Goal: Find specific page/section: Find specific page/section

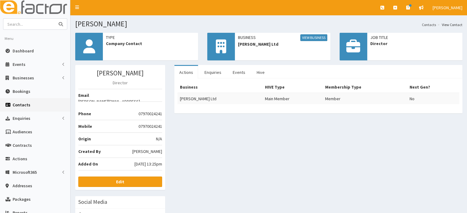
click at [28, 28] on input "text" at bounding box center [29, 24] width 52 height 11
type input "cudox"
click at [55, 19] on button "submit" at bounding box center [61, 24] width 12 height 11
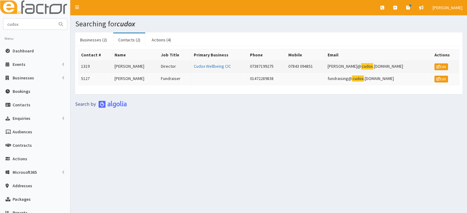
click at [149, 67] on td "[PERSON_NAME]" at bounding box center [135, 67] width 46 height 12
